Goal: Transaction & Acquisition: Purchase product/service

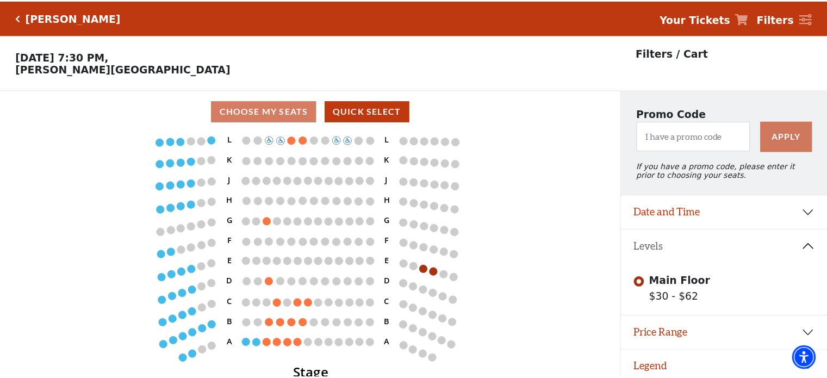
scroll to position [25, 0]
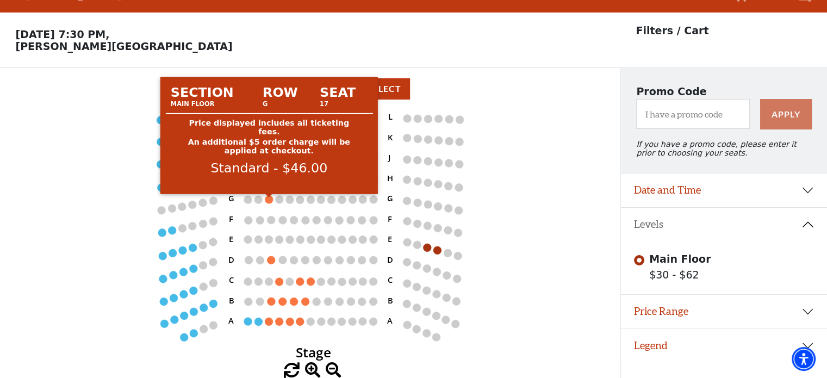
click at [269, 196] on circle at bounding box center [269, 199] width 8 height 8
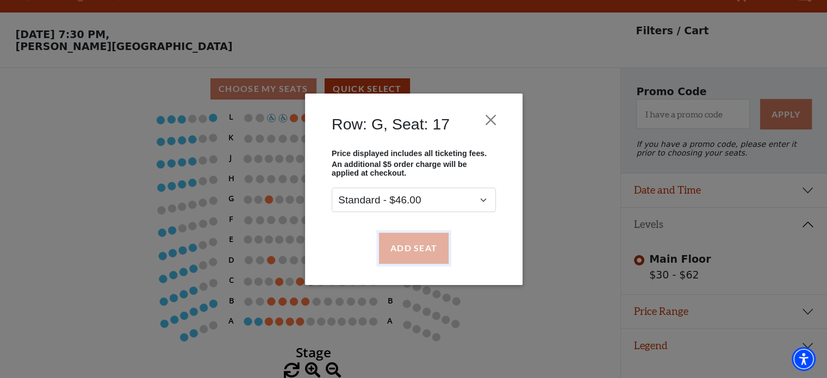
click at [425, 247] on button "Add Seat" at bounding box center [413, 248] width 70 height 30
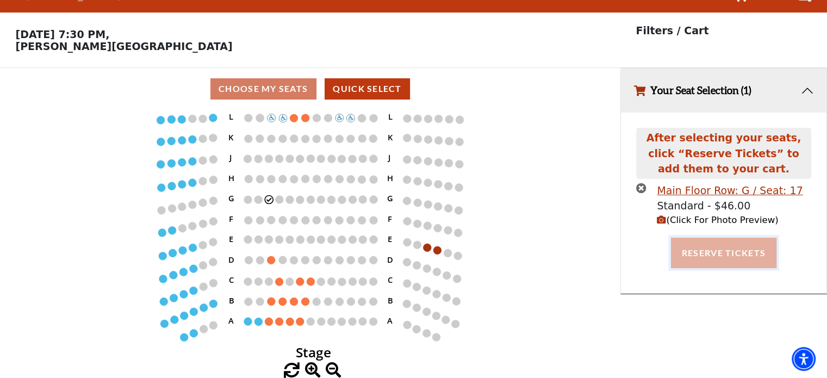
click at [733, 250] on button "Reserve Tickets" at bounding box center [723, 253] width 105 height 30
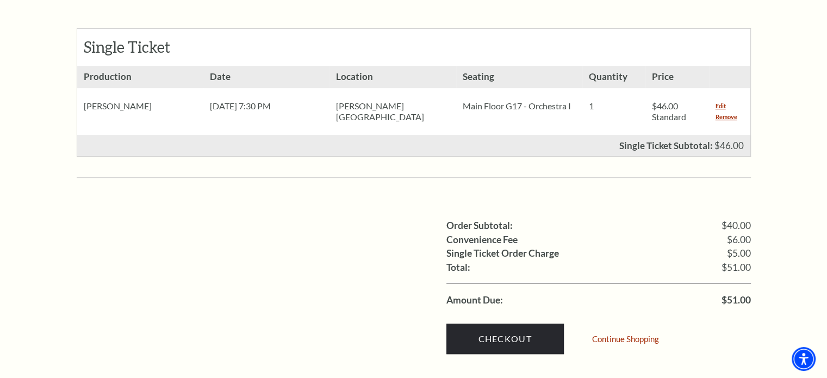
scroll to position [544, 0]
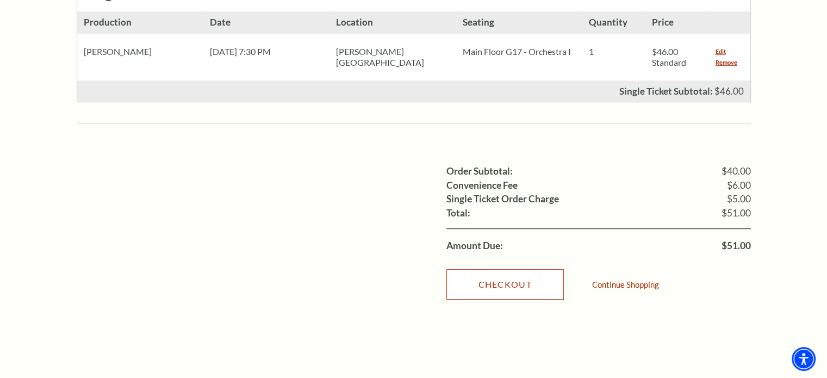
click at [514, 269] on link "Checkout" at bounding box center [504, 284] width 117 height 30
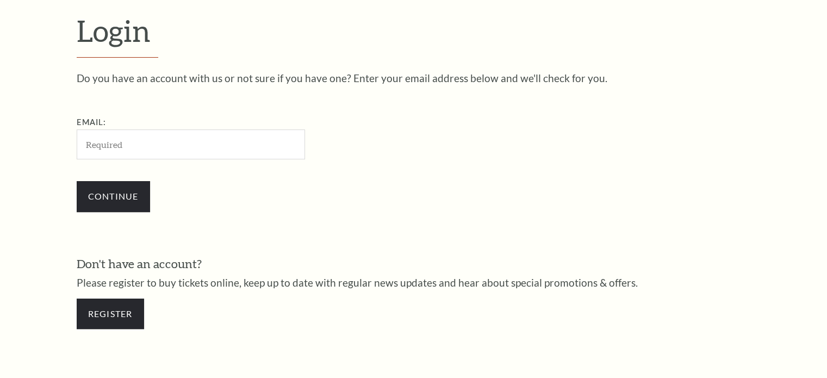
scroll to position [322, 0]
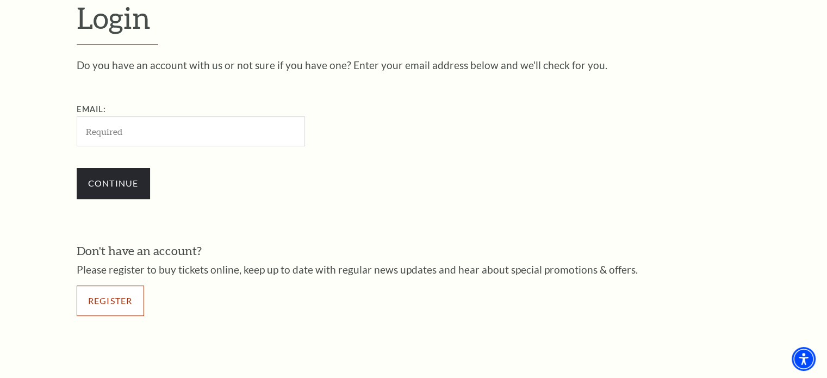
click at [102, 300] on link "Register" at bounding box center [110, 300] width 67 height 30
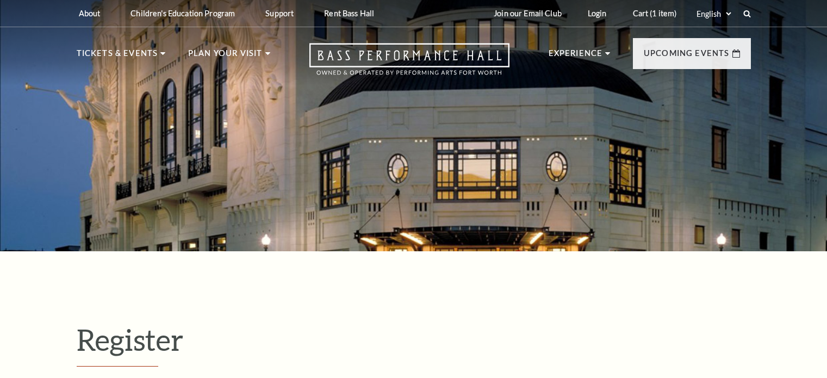
select select "1"
select select "TX"
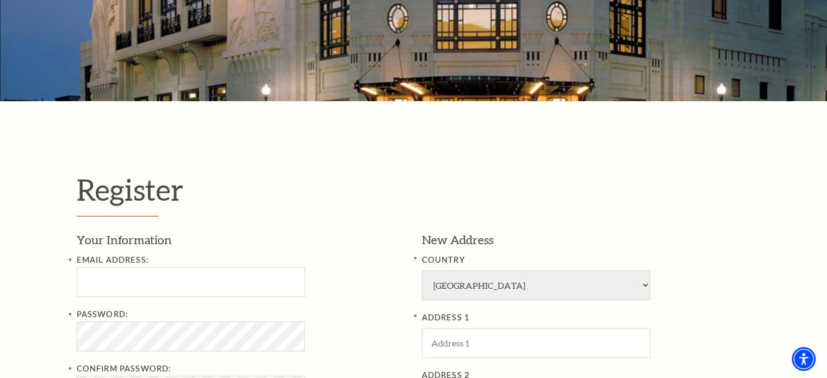
scroll to position [163, 0]
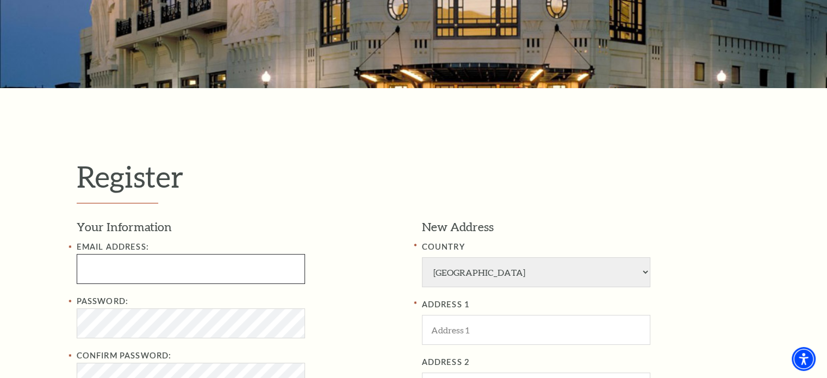
click at [275, 277] on input "Email Address:" at bounding box center [191, 269] width 228 height 30
type input "bill.westney@gmail.com"
type input "William"
type input "Westney"
type input "8065351693"
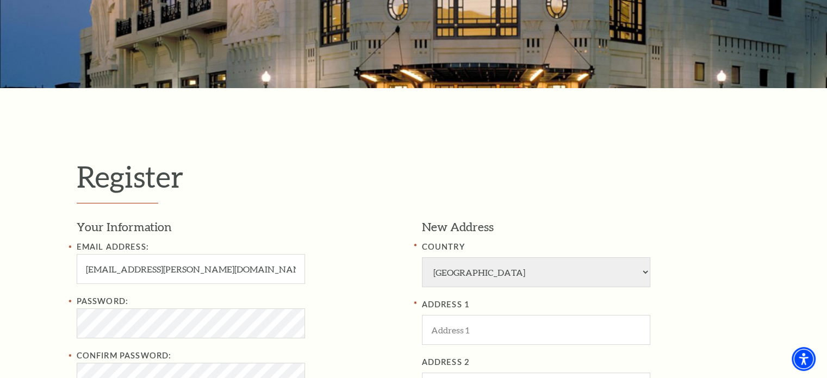
type input "2226 Blackoak Bnd"
type input "San Antonio"
type input "78248"
type input "806-535-1693"
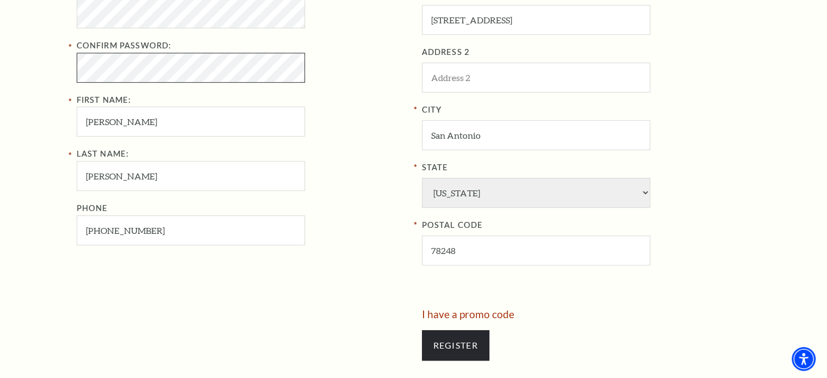
scroll to position [544, 0]
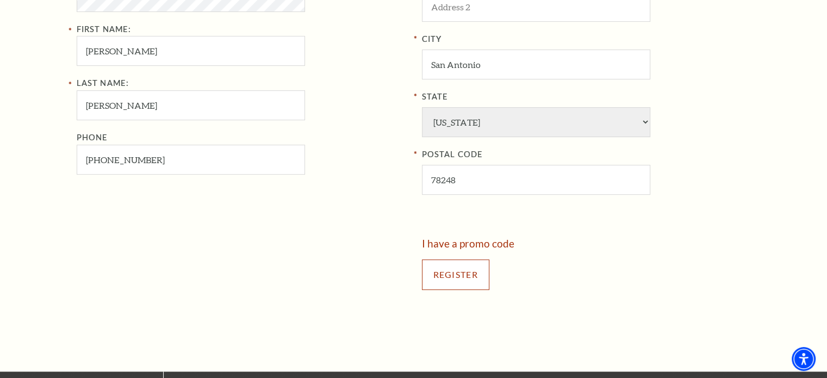
click at [470, 276] on input "Register" at bounding box center [455, 274] width 67 height 30
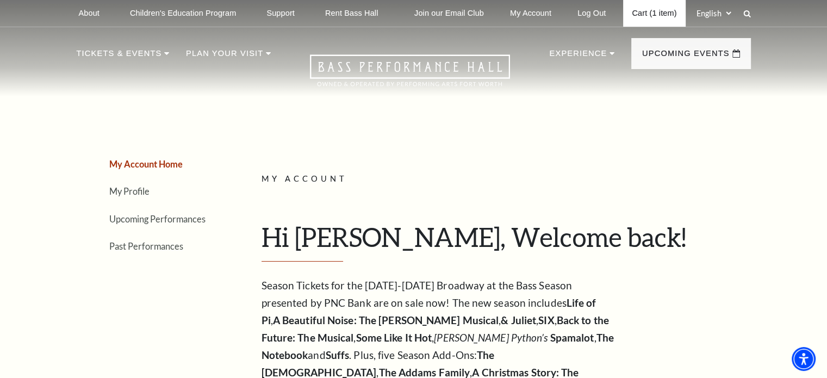
click at [651, 14] on link "Cart (1 item)" at bounding box center [654, 13] width 62 height 27
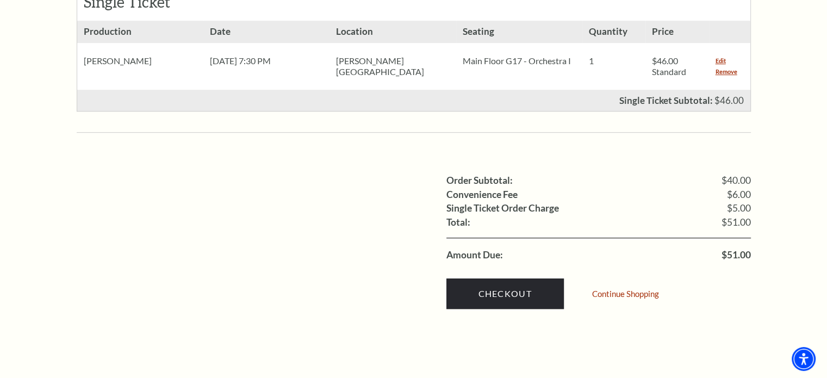
scroll to position [544, 0]
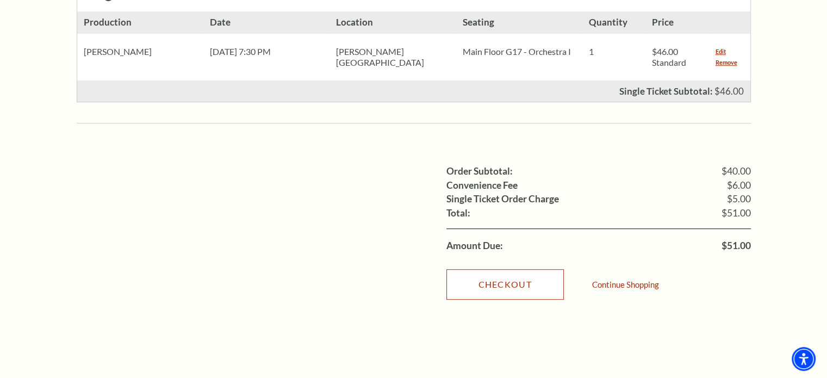
click at [507, 269] on link "Checkout" at bounding box center [504, 284] width 117 height 30
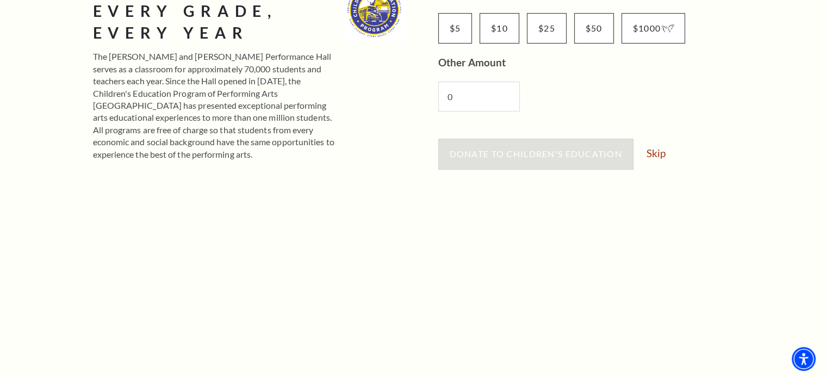
scroll to position [109, 0]
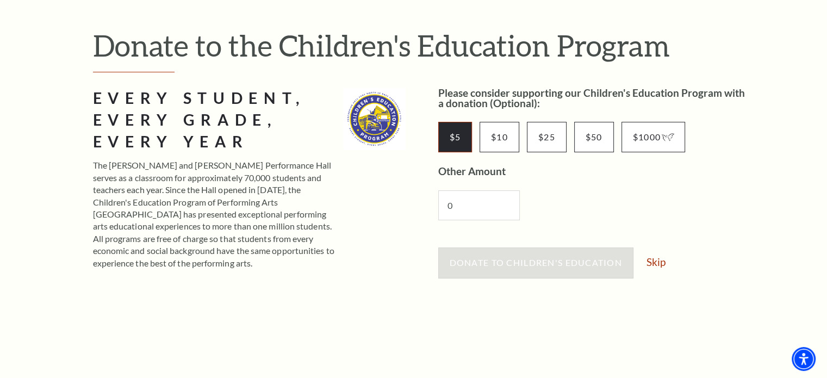
click at [464, 136] on input "$5" at bounding box center [455, 137] width 34 height 30
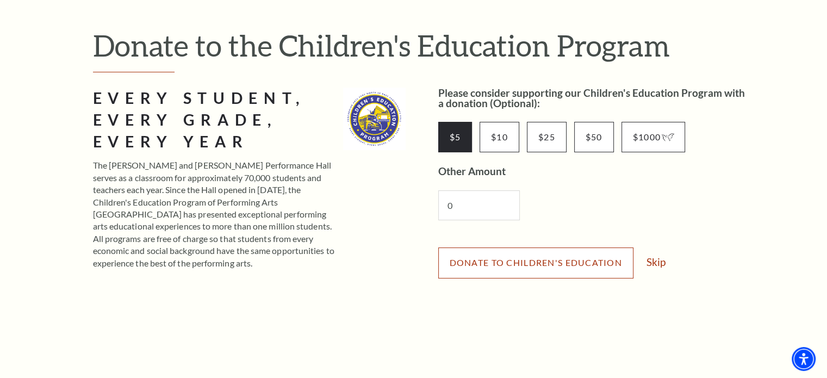
click at [503, 257] on span "Donate to Children's Education" at bounding box center [536, 262] width 172 height 10
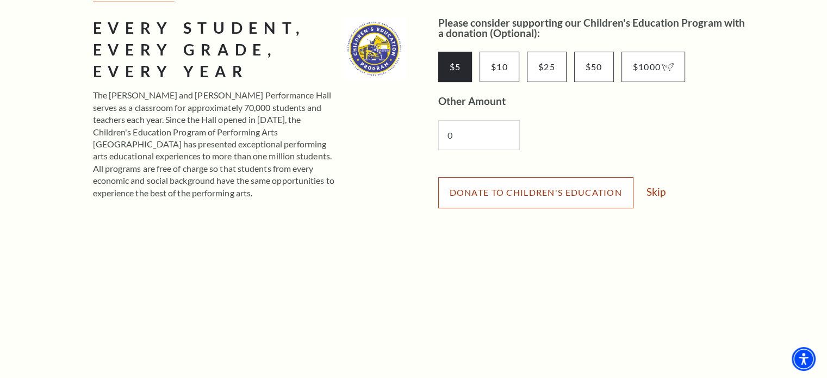
scroll to position [217, 0]
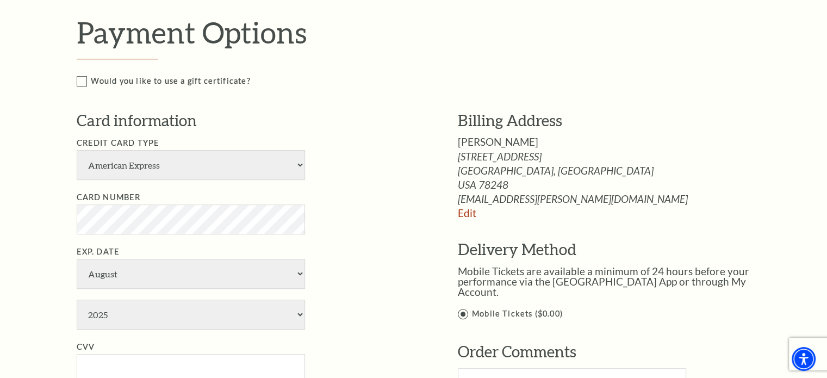
scroll to position [598, 0]
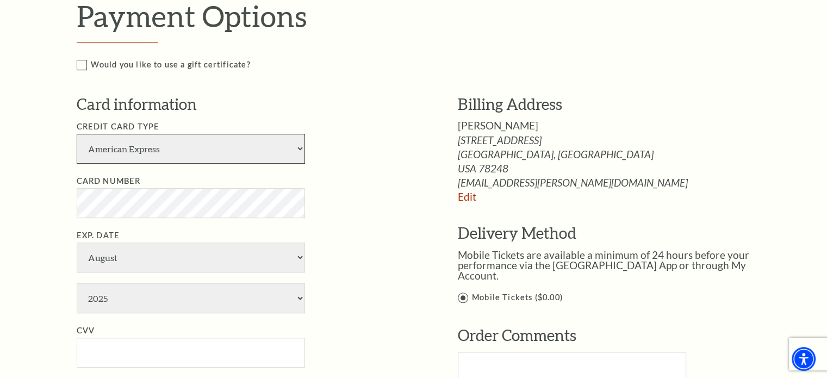
click at [298, 145] on select "American Express Visa Master Card Discover" at bounding box center [191, 149] width 228 height 30
select select "24"
click at [77, 134] on select "American Express Visa Master Card Discover" at bounding box center [191, 149] width 228 height 30
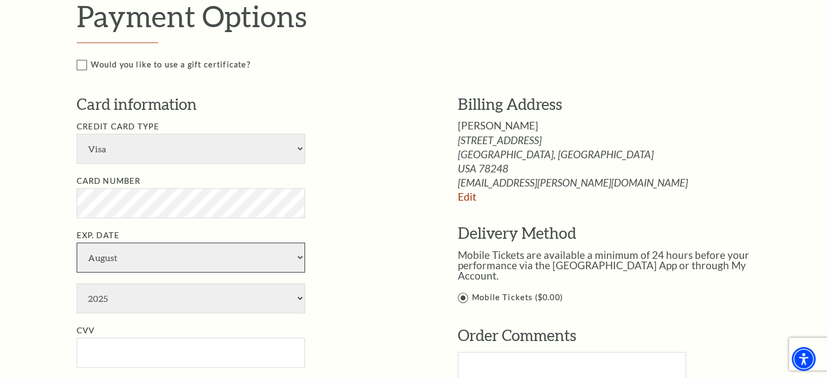
select select "12"
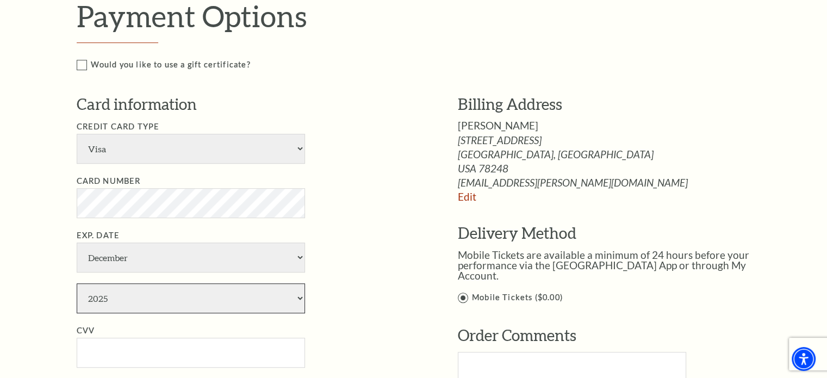
select select "2026"
type input "William Westney"
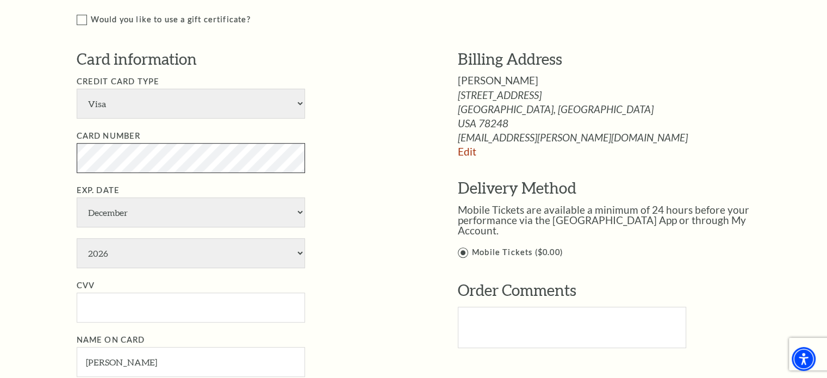
scroll to position [652, 0]
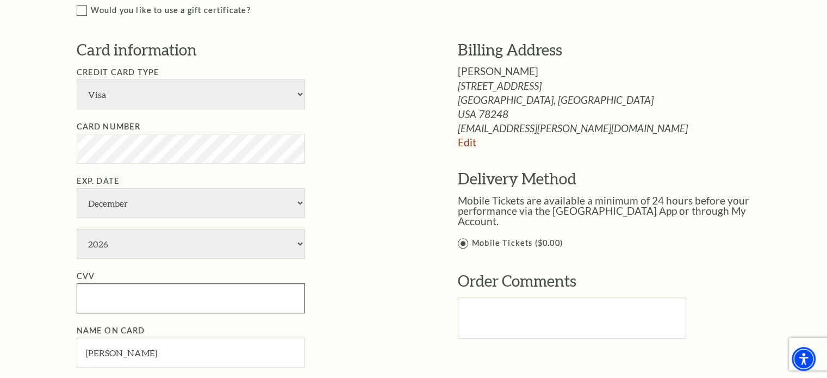
click at [171, 294] on input "CVV" at bounding box center [191, 298] width 228 height 30
type input "816"
click at [338, 240] on li "Exp. Date January February March April May June July August September October N…" at bounding box center [251, 217] width 349 height 84
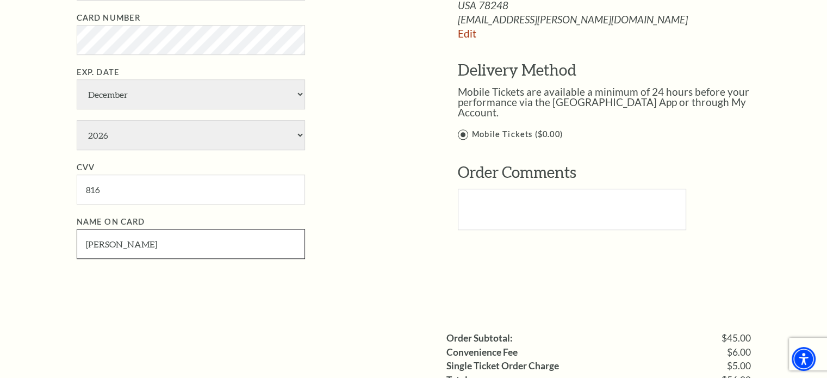
click at [122, 245] on input "William Westney" at bounding box center [191, 244] width 228 height 30
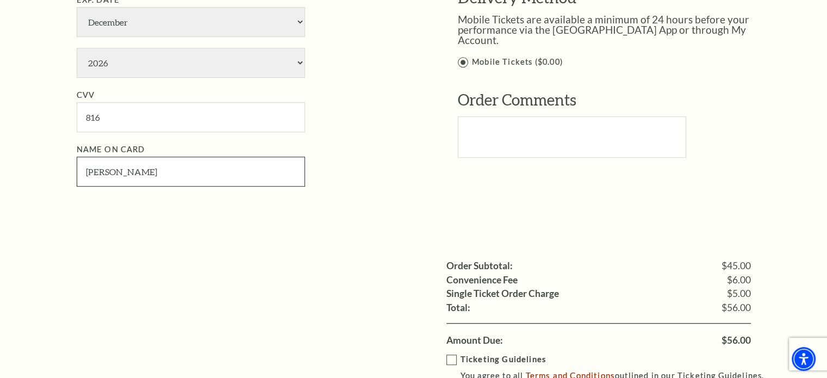
scroll to position [924, 0]
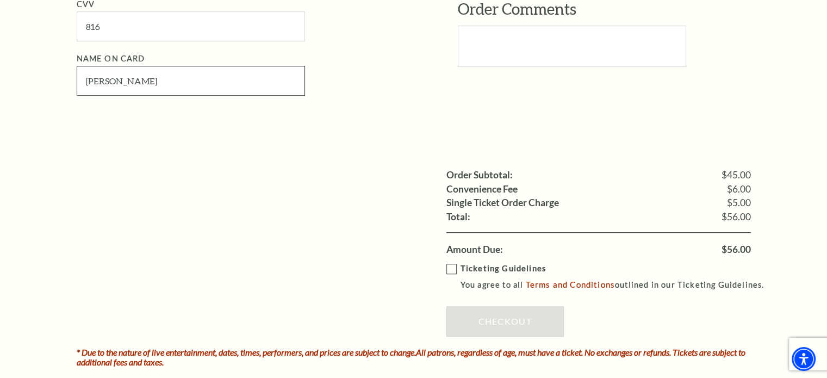
type input "William F Westney"
click at [452, 268] on label "Ticketing Guidelines You agree to all Terms and Conditions outlined in our Tick…" at bounding box center [610, 277] width 328 height 30
click at [0, 0] on input "Ticketing Guidelines You agree to all Terms and Conditions outlined in our Tick…" at bounding box center [0, 0] width 0 height 0
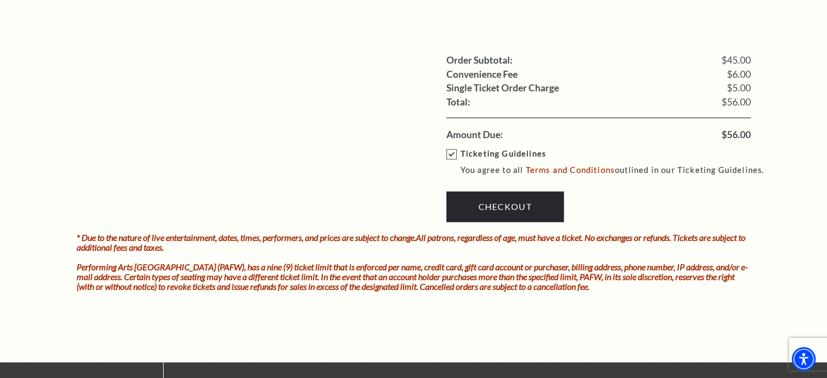
scroll to position [1033, 0]
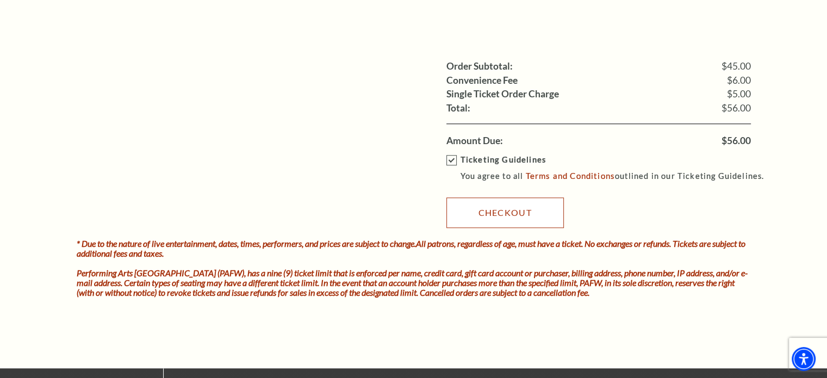
click at [502, 208] on link "Checkout" at bounding box center [504, 212] width 117 height 30
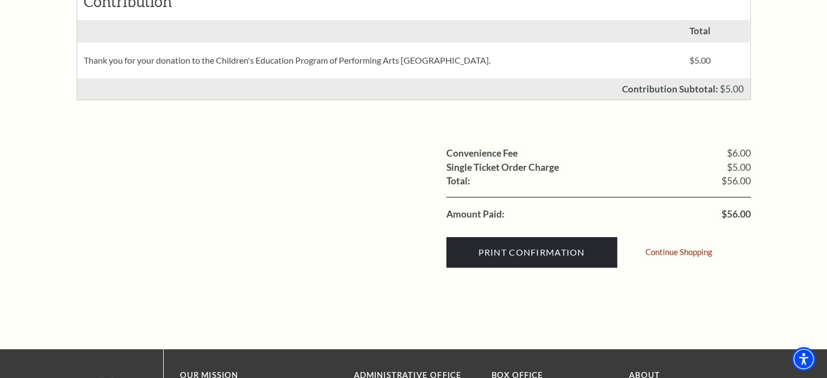
scroll to position [435, 0]
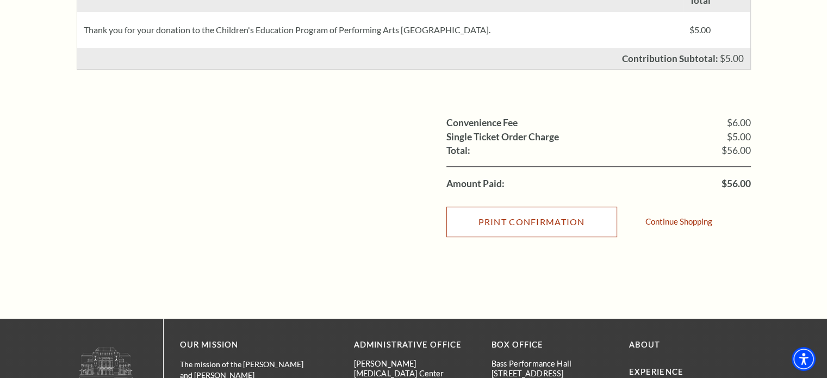
click at [553, 223] on input "Print Confirmation" at bounding box center [531, 222] width 171 height 30
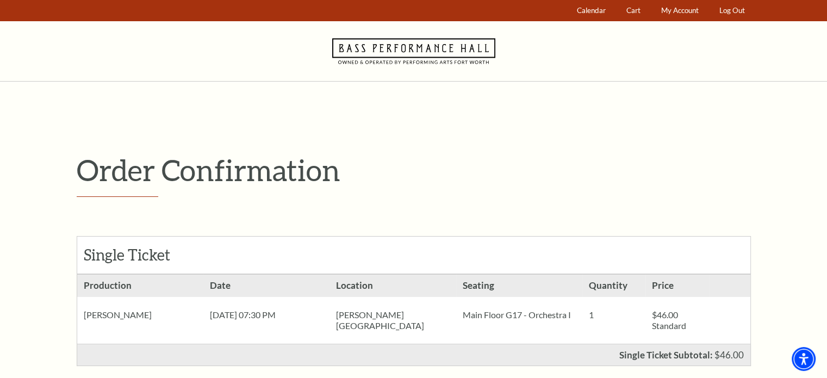
scroll to position [0, 0]
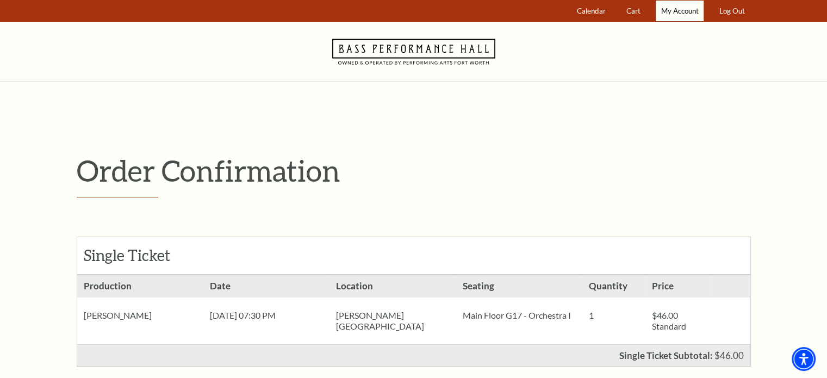
click at [683, 3] on link "My Account" at bounding box center [680, 11] width 48 height 21
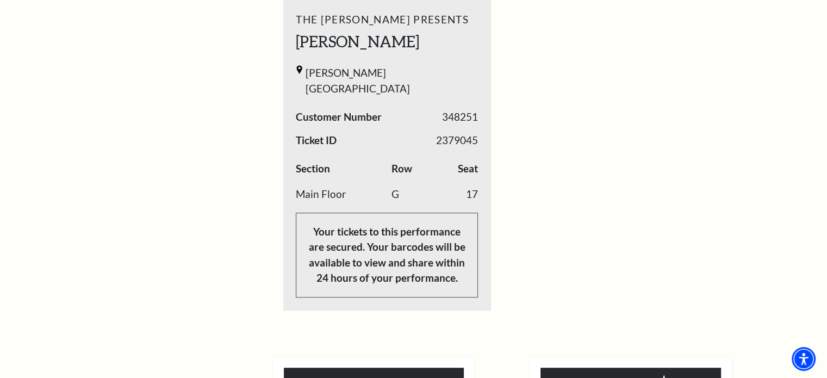
scroll to position [598, 0]
